Goal: Task Accomplishment & Management: Manage account settings

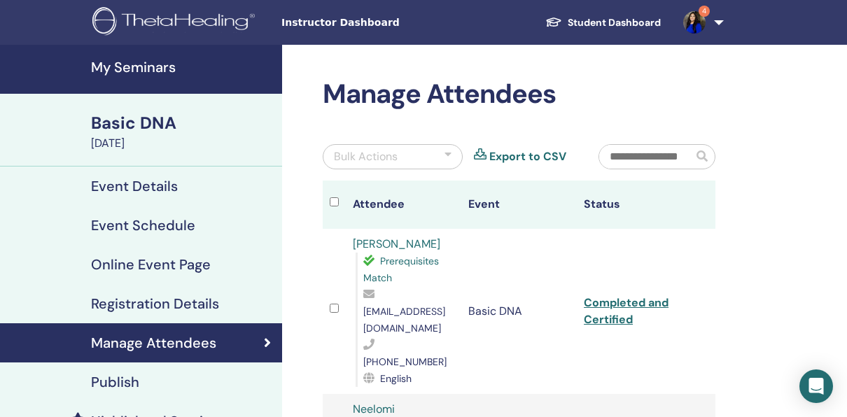
scroll to position [277, 0]
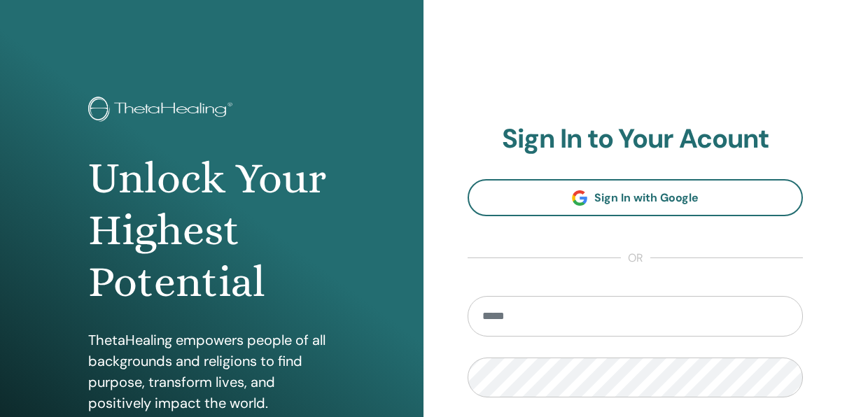
type input "**********"
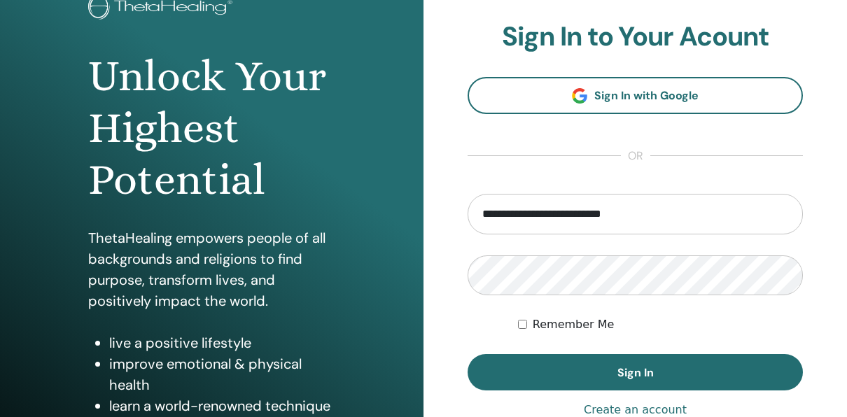
scroll to position [132, 0]
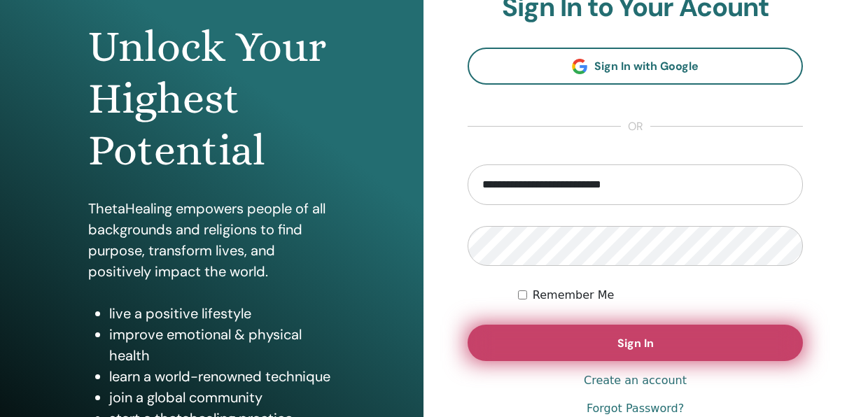
click at [521, 340] on button "Sign In" at bounding box center [635, 343] width 335 height 36
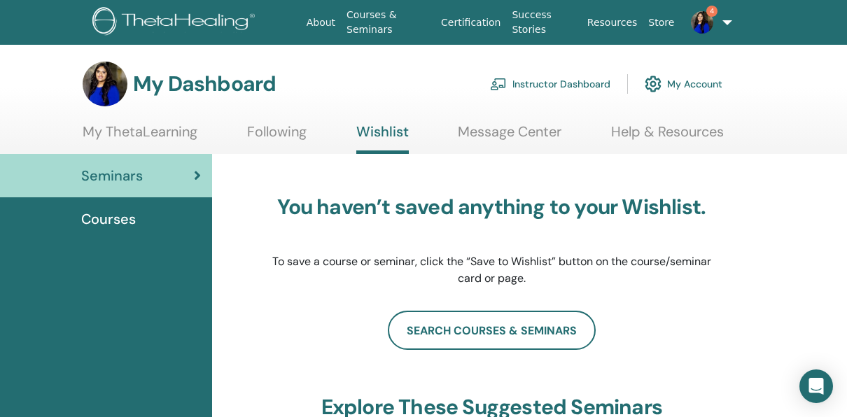
click at [583, 76] on link "Instructor Dashboard" at bounding box center [550, 84] width 120 height 31
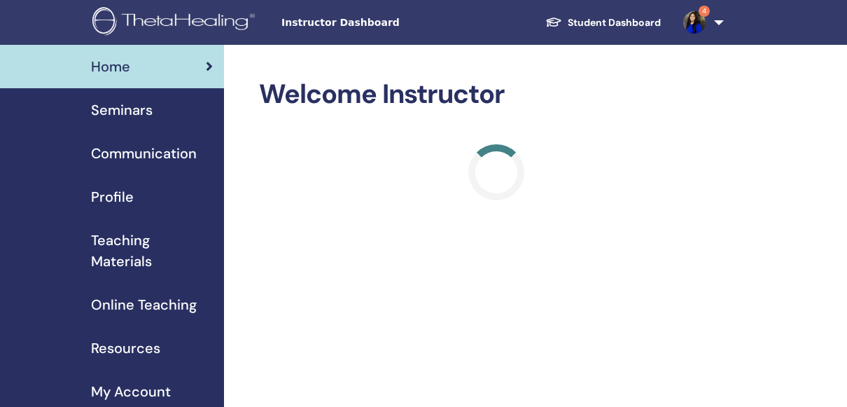
click at [141, 113] on span "Seminars" at bounding box center [122, 109] width 62 height 21
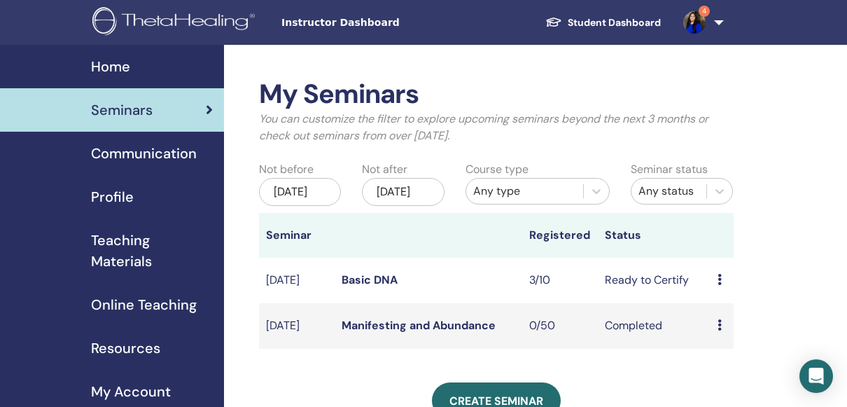
click at [592, 282] on td "3/10" at bounding box center [560, 281] width 76 height 46
click at [715, 293] on td "Preview Edit Attendees Cancel" at bounding box center [722, 281] width 22 height 46
click at [715, 292] on td "Preview Edit Attendees Cancel" at bounding box center [722, 281] width 22 height 46
click at [719, 285] on icon at bounding box center [720, 279] width 4 height 11
click at [719, 289] on li "Preview" at bounding box center [733, 299] width 76 height 21
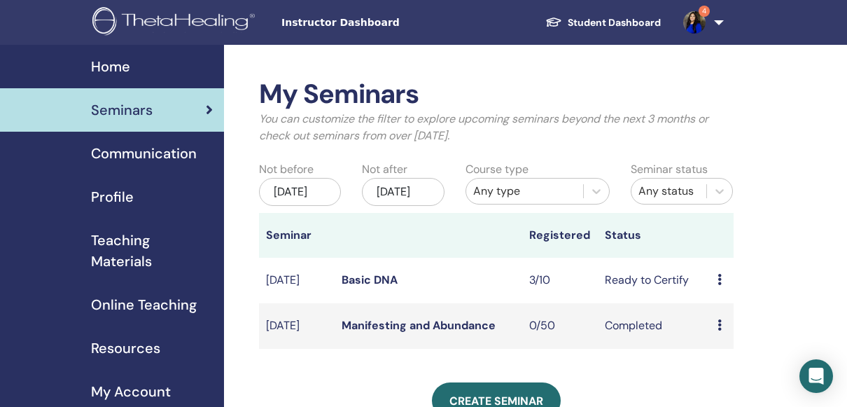
click at [719, 285] on icon at bounding box center [720, 279] width 4 height 11
click at [733, 342] on link "Attendees" at bounding box center [732, 341] width 53 height 15
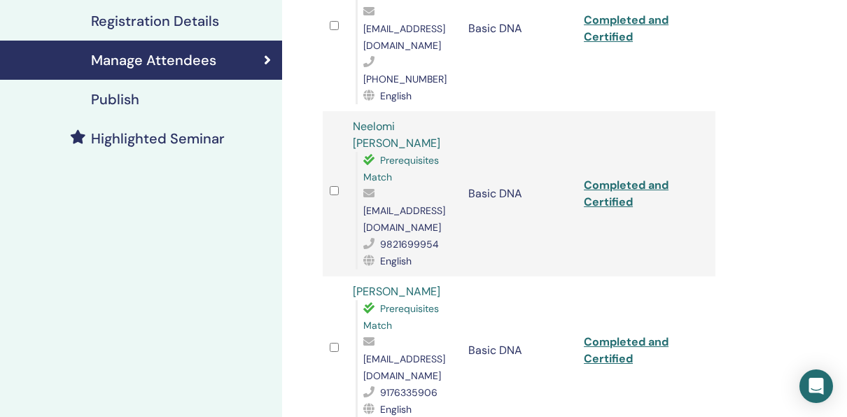
scroll to position [284, 0]
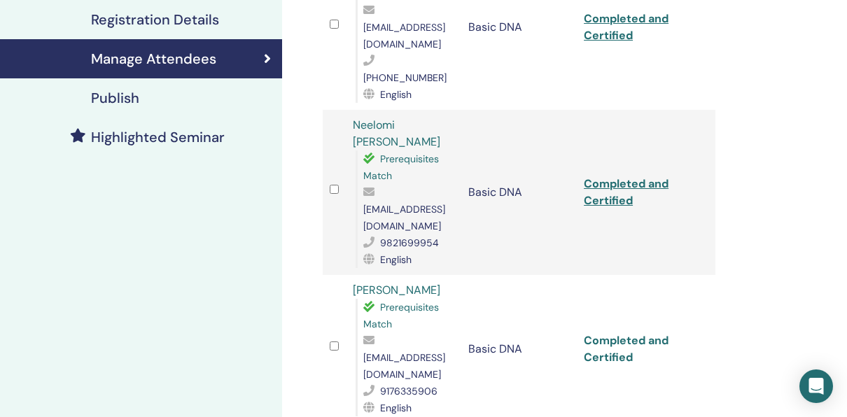
click at [642, 333] on link "Completed and Certified" at bounding box center [626, 349] width 85 height 32
click at [410, 153] on span "Prerequisites Match" at bounding box center [402, 167] width 76 height 29
click at [605, 177] on link "Completed and Certified" at bounding box center [626, 193] width 85 height 32
drag, startPoint x: 847, startPoint y: 191, endPoint x: 850, endPoint y: 164, distance: 27.5
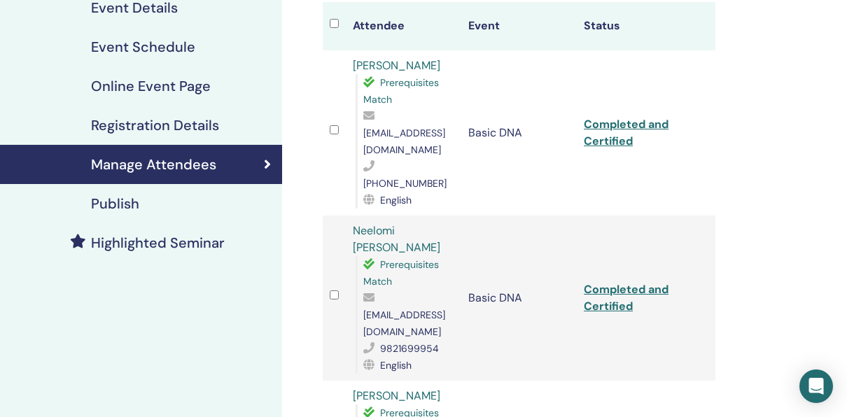
scroll to position [160, 0]
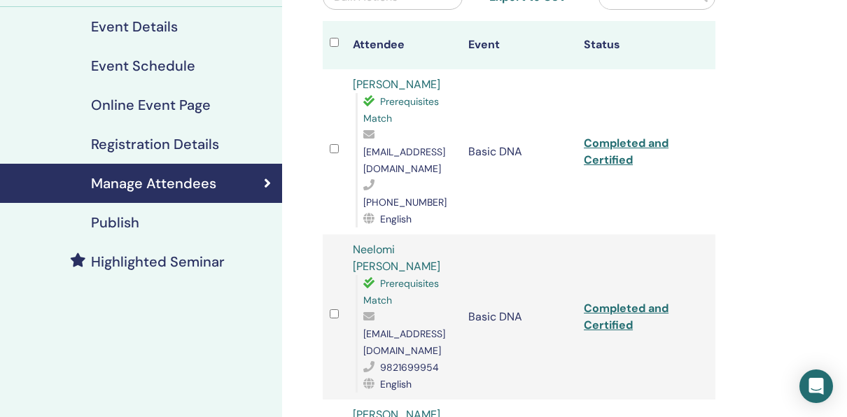
click at [623, 134] on td "Completed and Certified" at bounding box center [635, 151] width 116 height 165
click at [593, 136] on link "Completed and Certified" at bounding box center [626, 152] width 85 height 32
